Goal: Check status: Check status

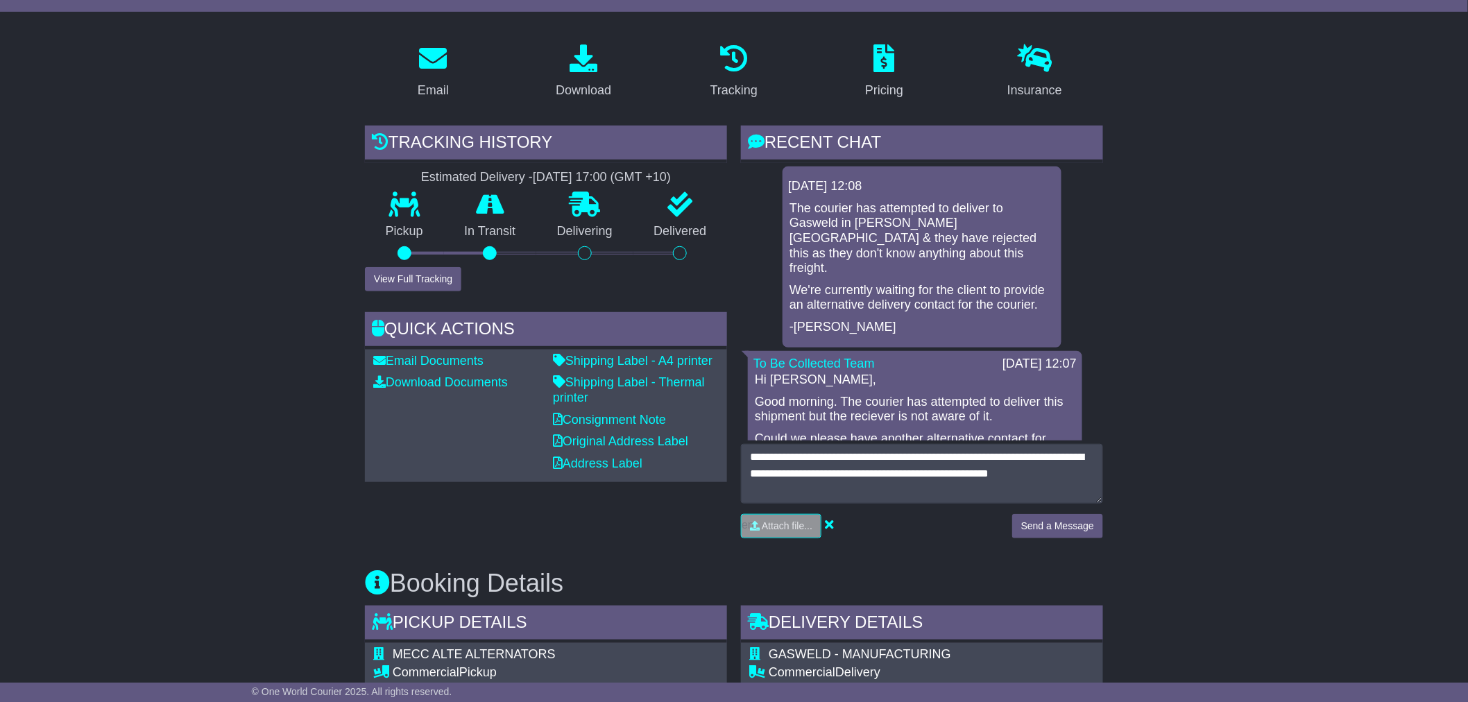
scroll to position [231, 0]
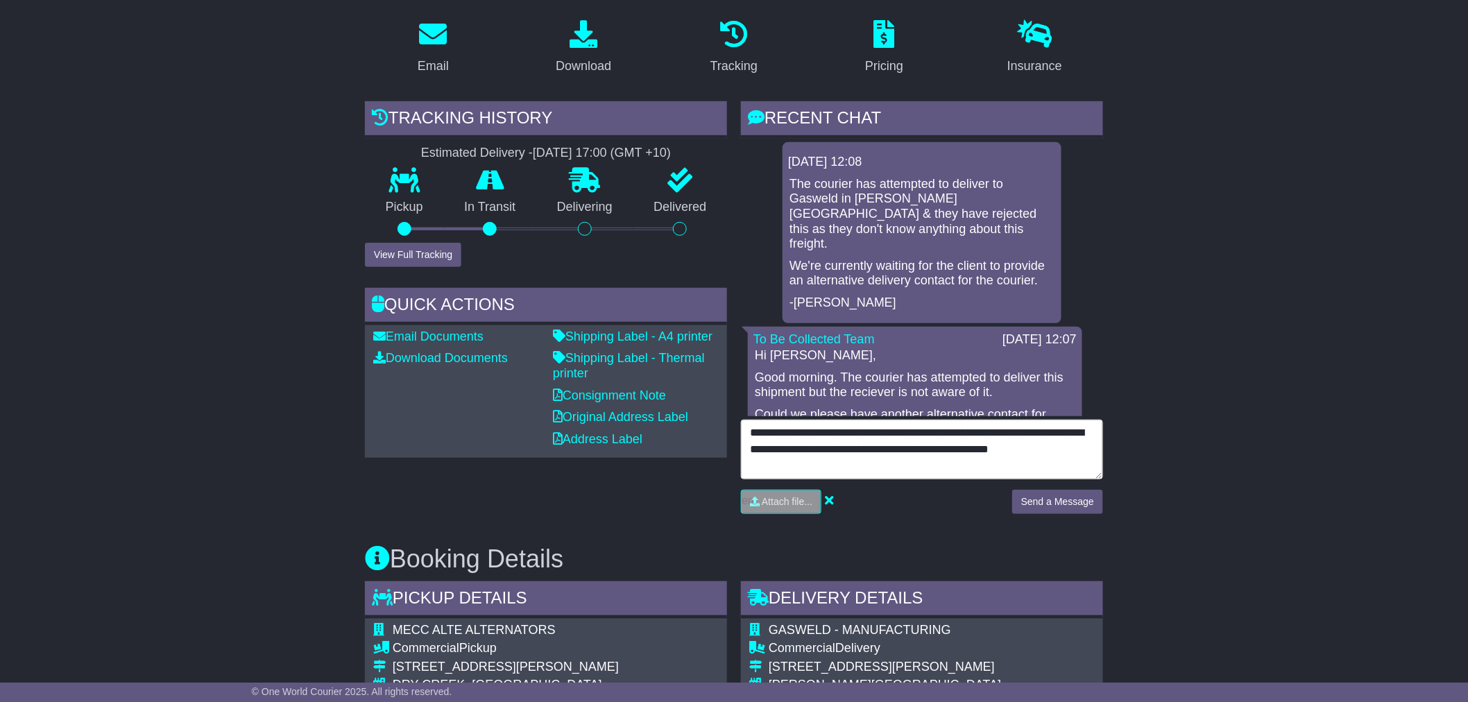
click at [882, 470] on textarea "**********" at bounding box center [922, 450] width 362 height 60
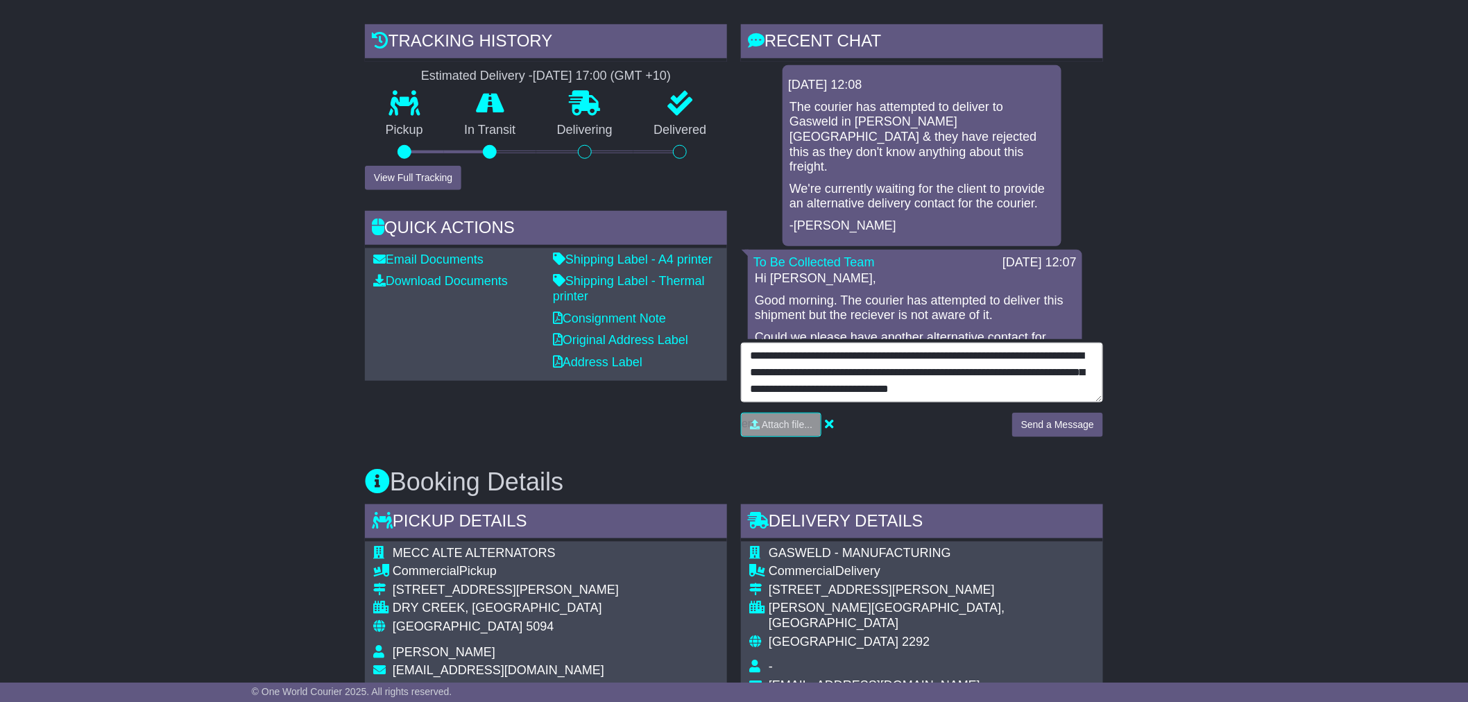
scroll to position [10, 0]
type textarea "**********"
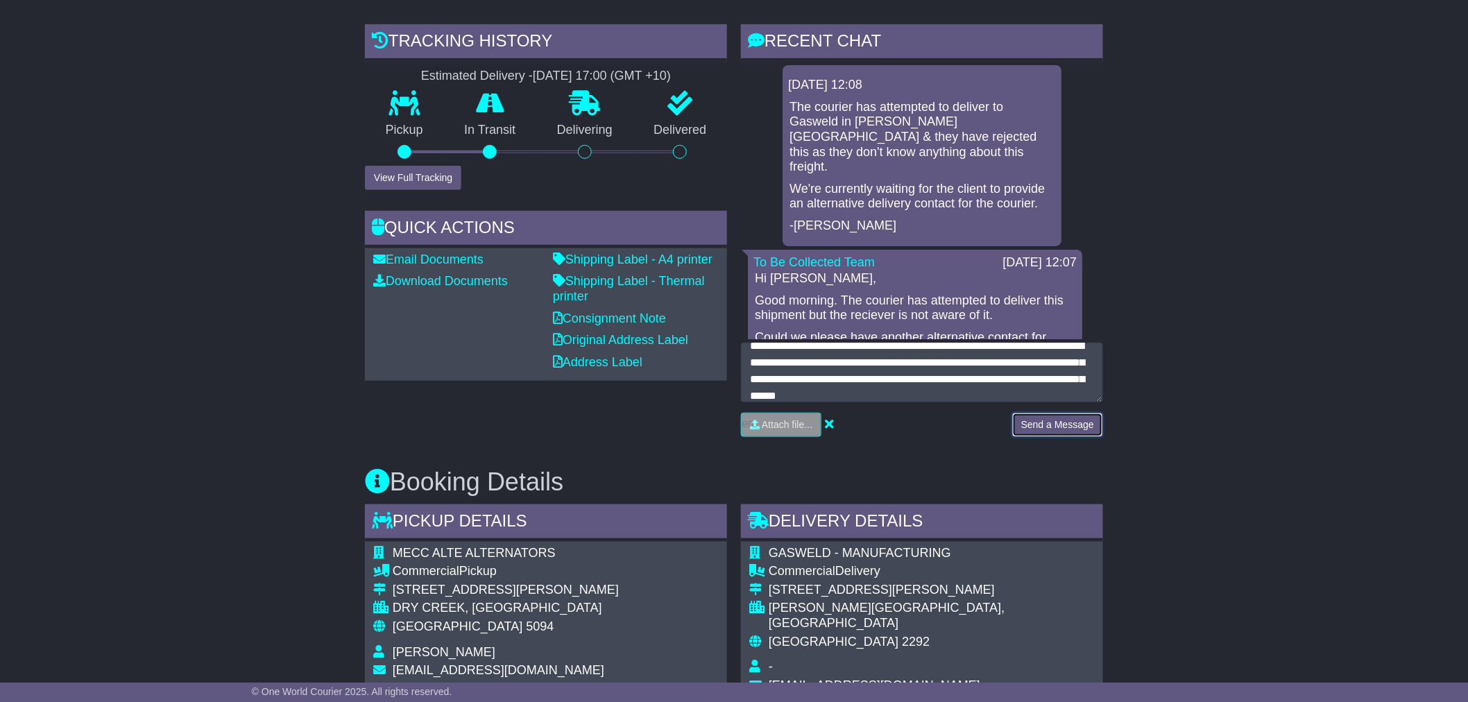
click at [1076, 427] on button "Send a Message" at bounding box center [1057, 425] width 91 height 24
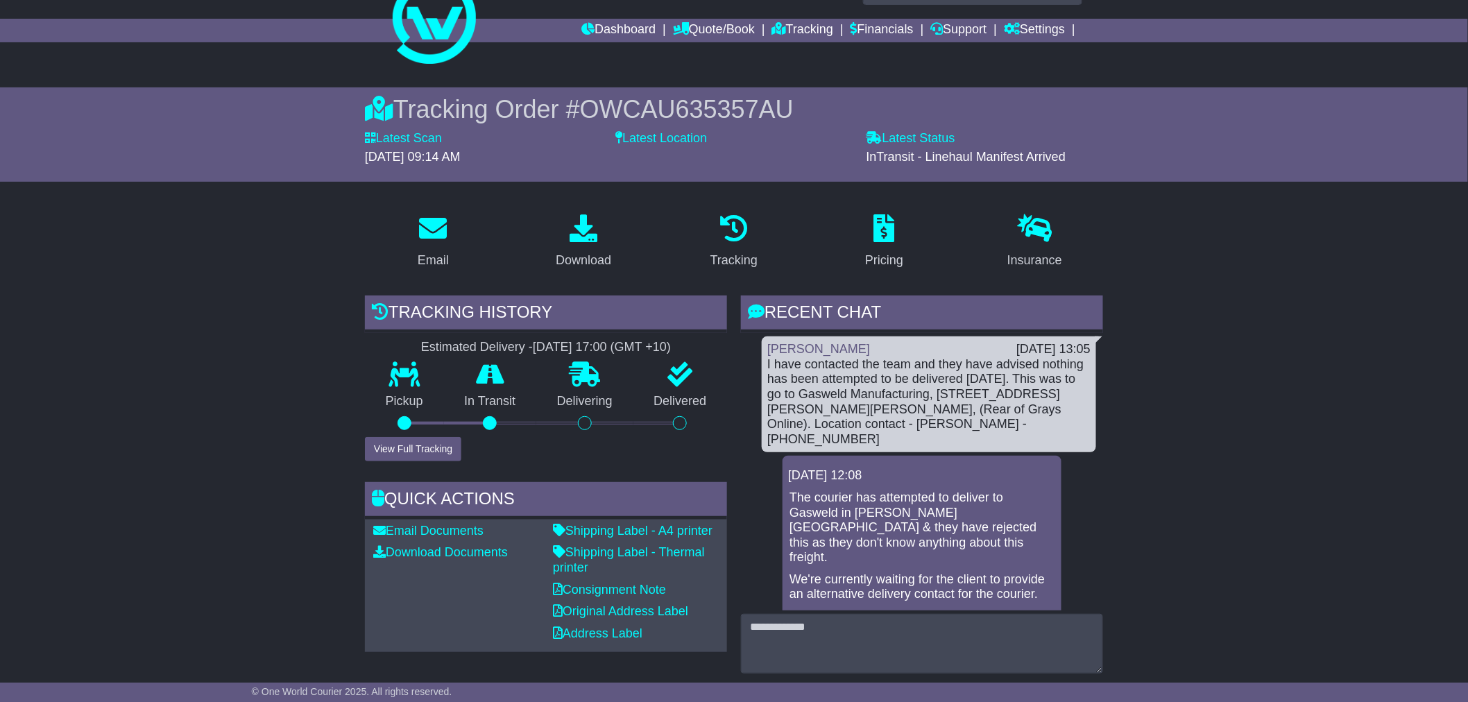
scroll to position [0, 0]
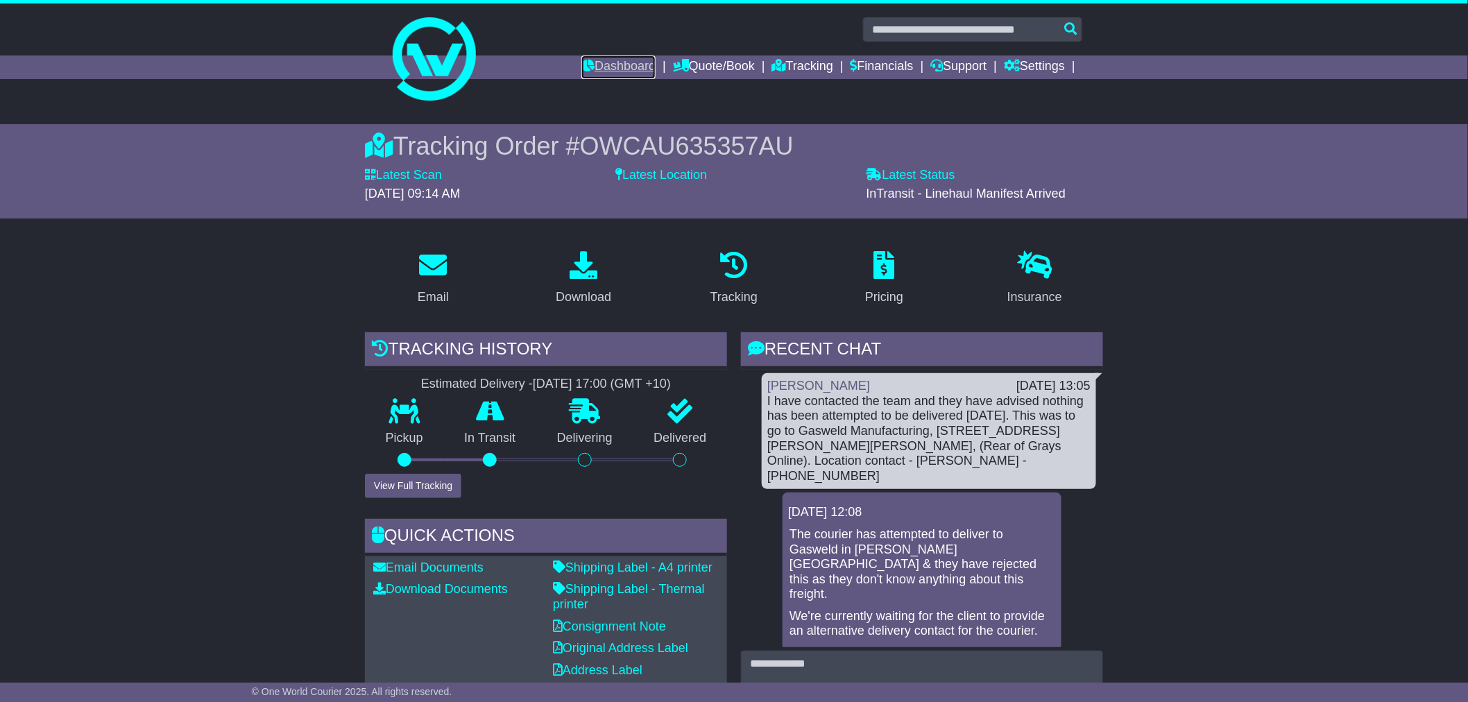
click at [608, 62] on link "Dashboard" at bounding box center [618, 67] width 74 height 24
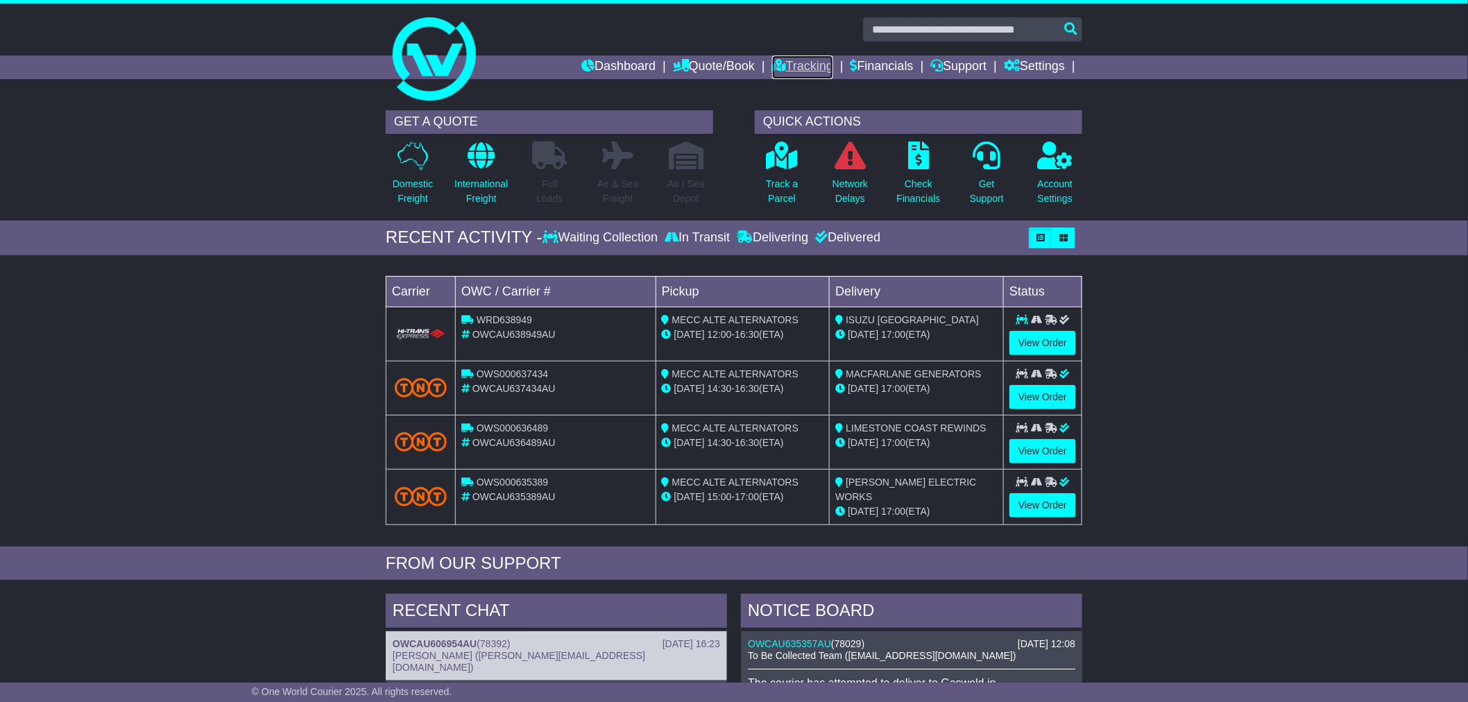
click at [806, 69] on link "Tracking" at bounding box center [802, 67] width 61 height 24
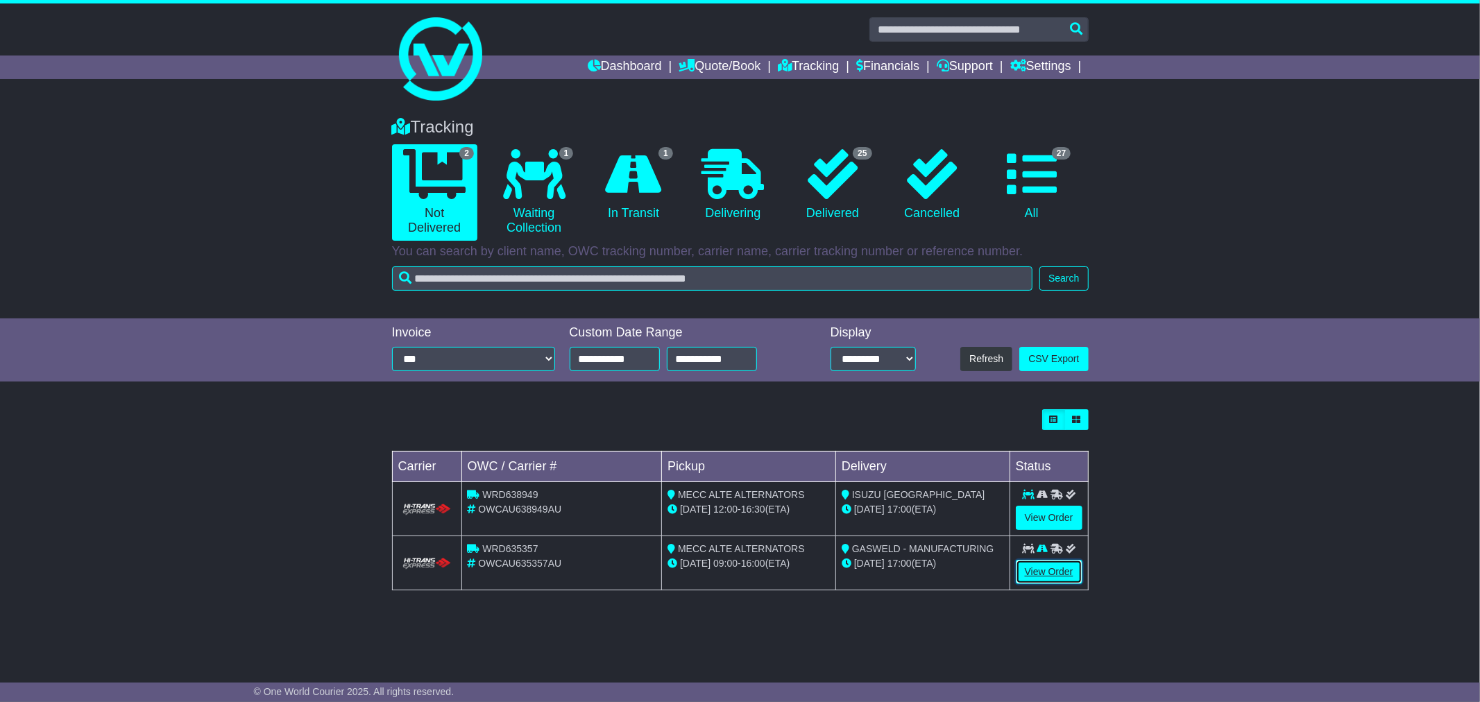
click at [1066, 572] on link "View Order" at bounding box center [1049, 572] width 67 height 24
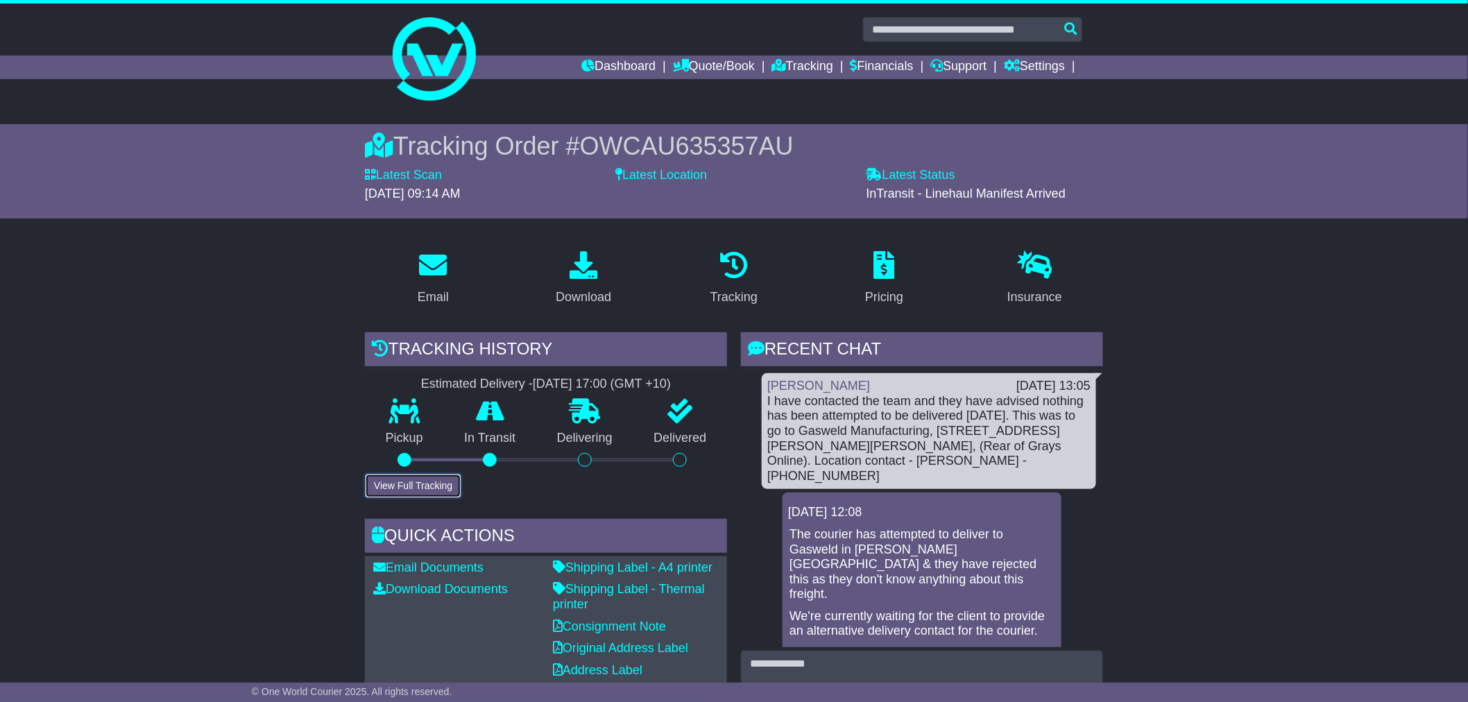
click at [430, 486] on button "View Full Tracking" at bounding box center [413, 486] width 96 height 24
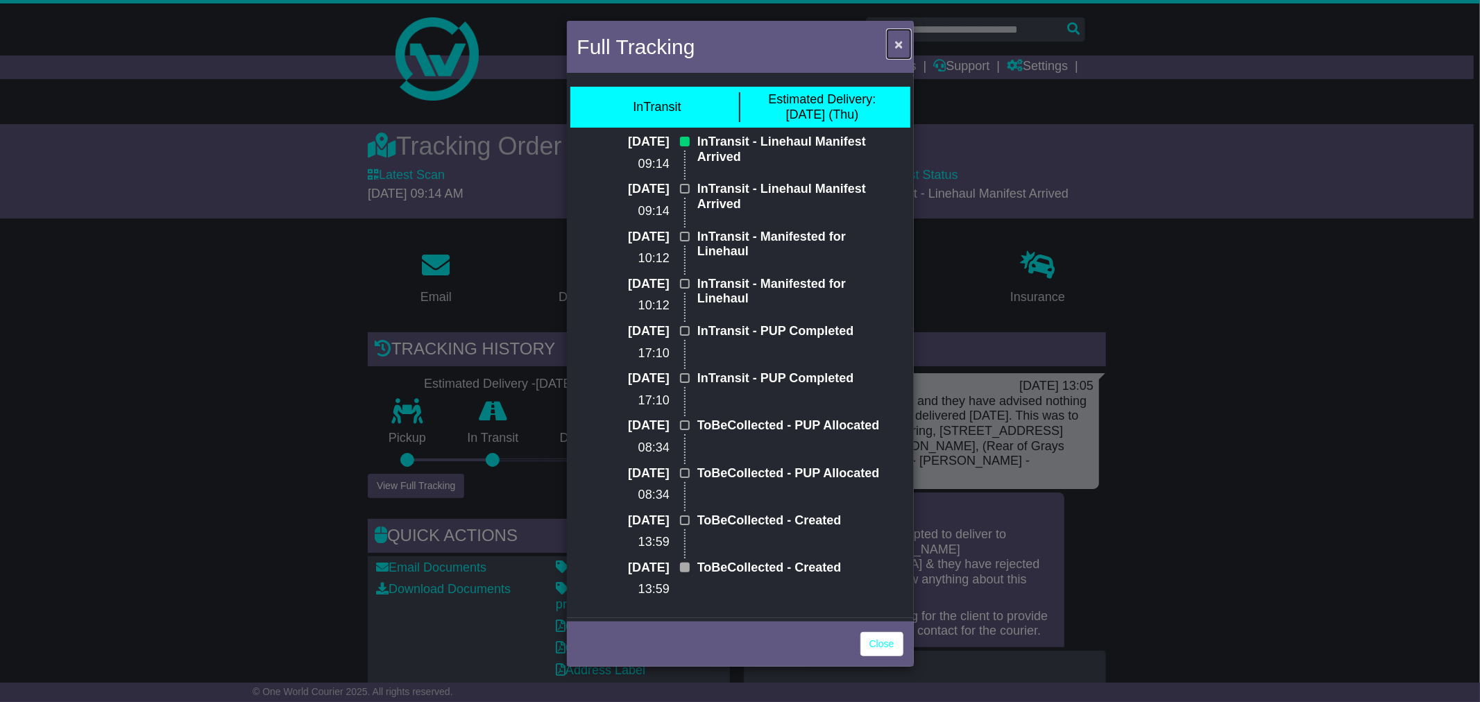
click at [898, 44] on span "×" at bounding box center [898, 44] width 8 height 16
